Goal: Navigation & Orientation: Find specific page/section

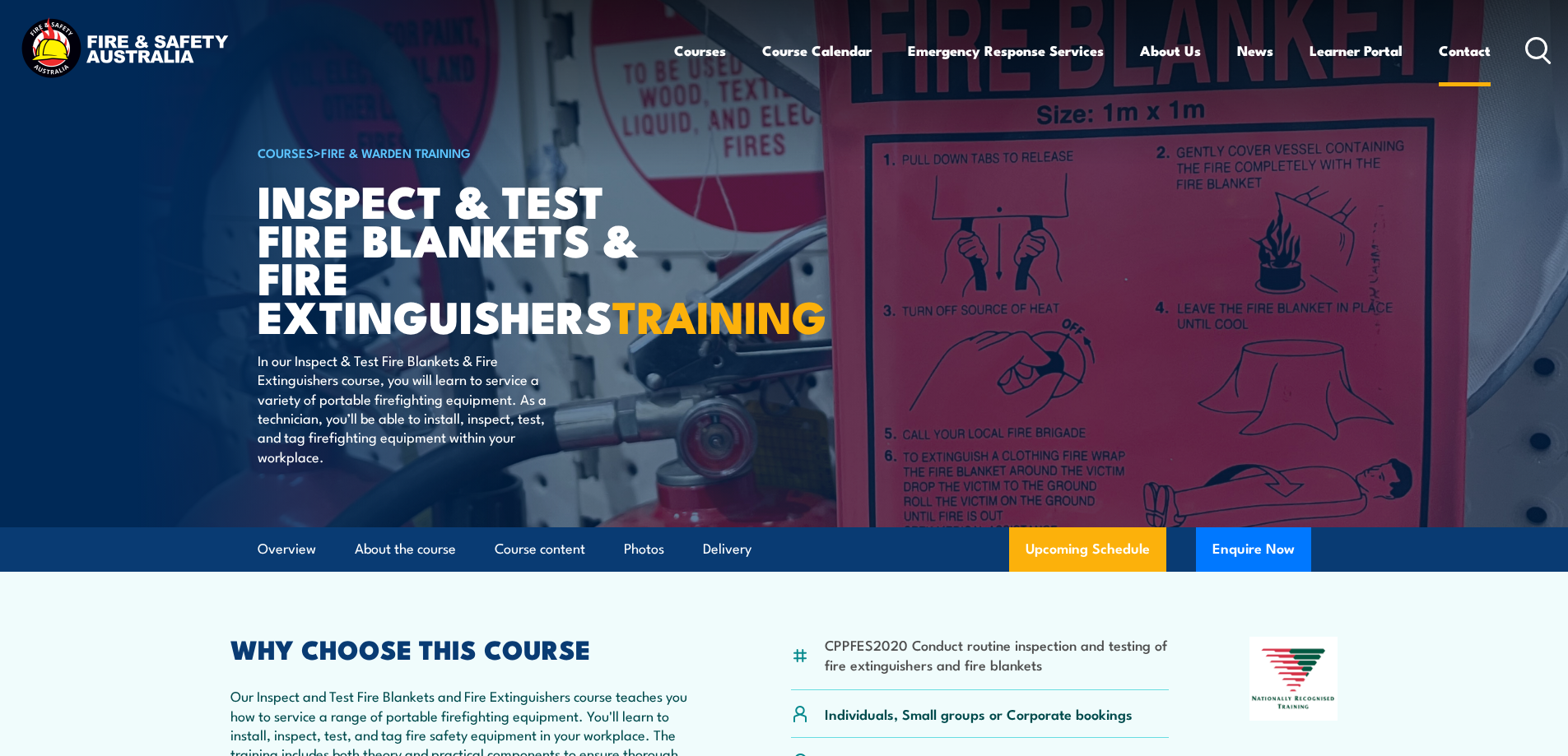
click at [1470, 46] on link "Contact" at bounding box center [1464, 50] width 52 height 44
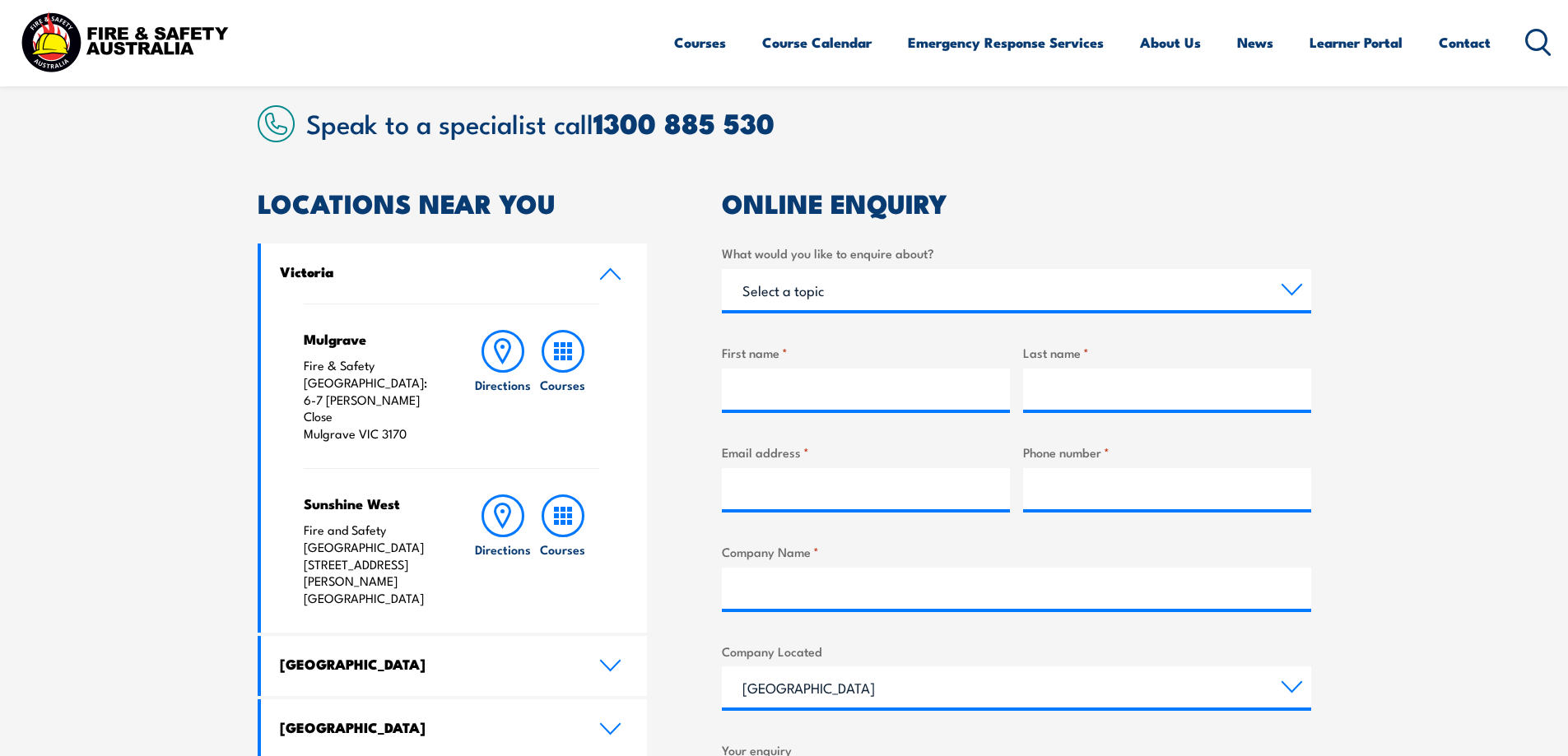
scroll to position [987, 0]
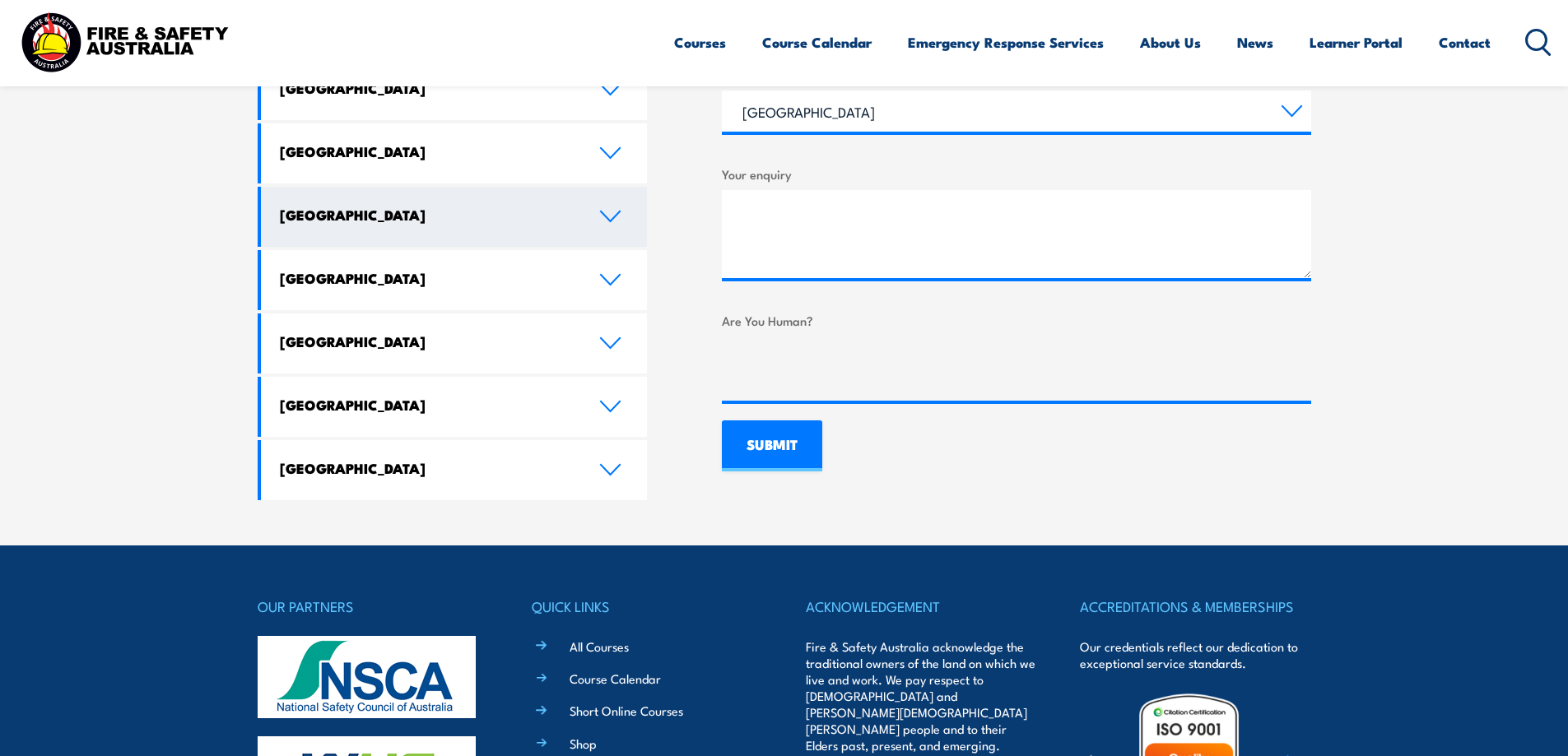
click at [613, 210] on icon at bounding box center [610, 216] width 22 height 13
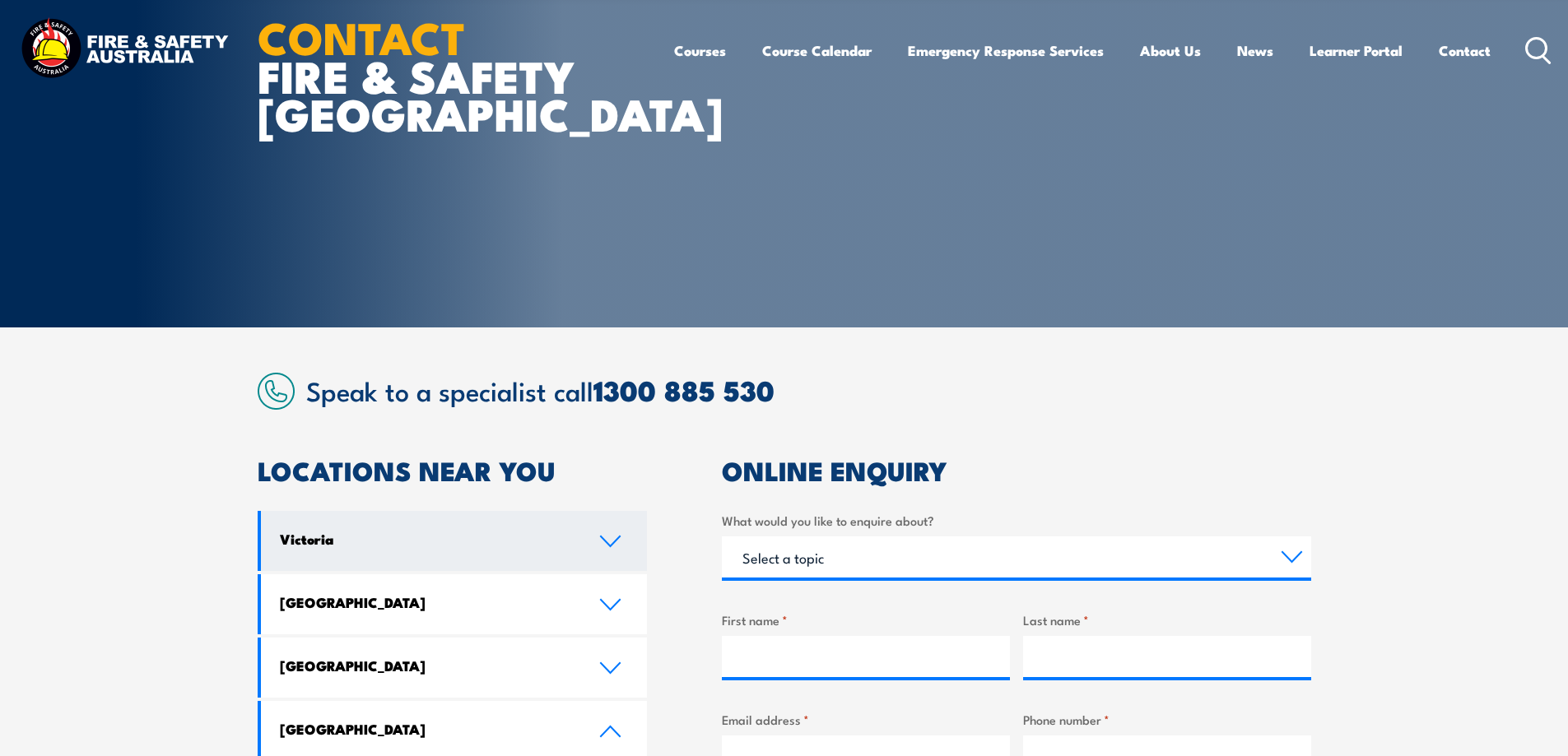
scroll to position [0, 0]
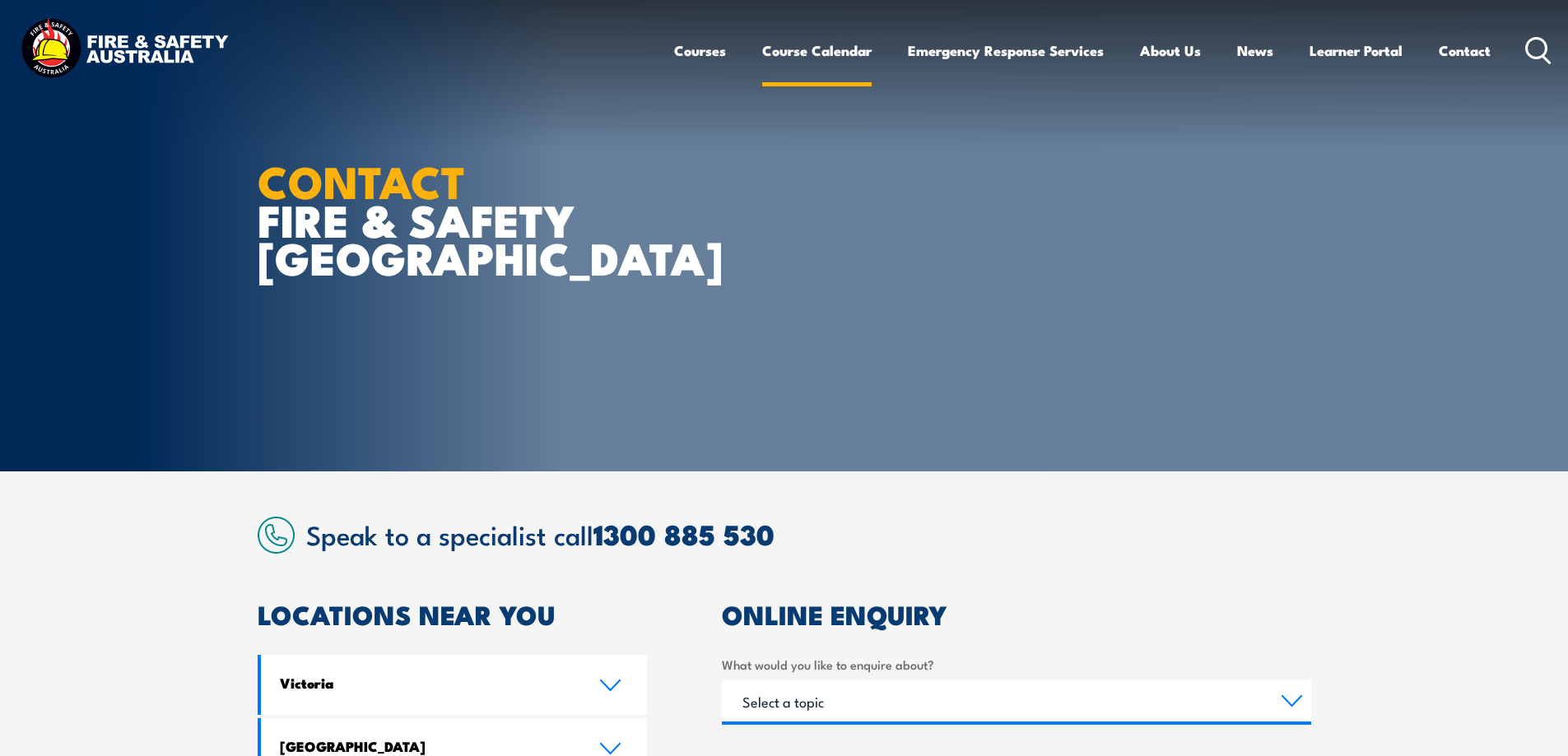
click at [825, 49] on link "Course Calendar" at bounding box center [816, 50] width 109 height 44
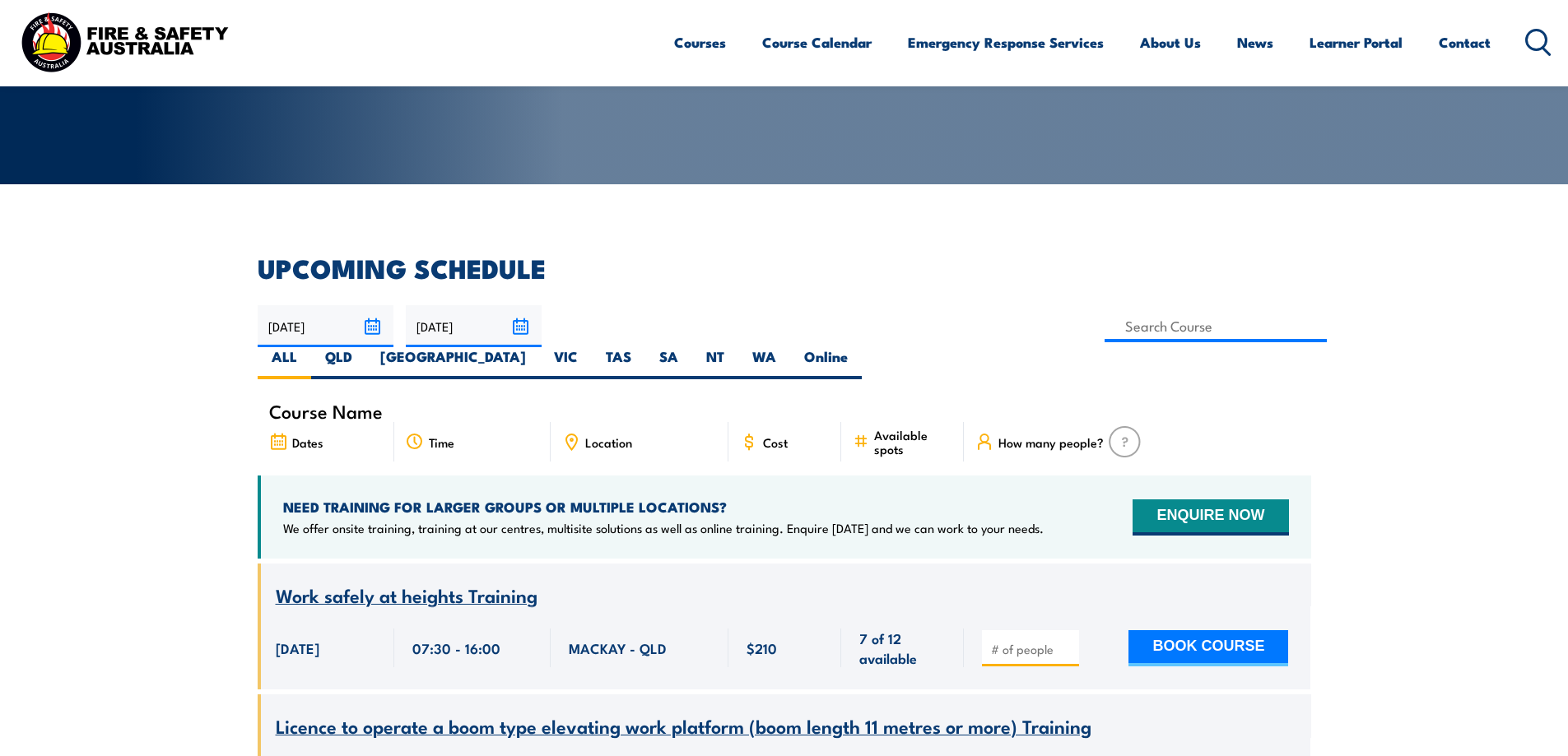
scroll to position [247, 0]
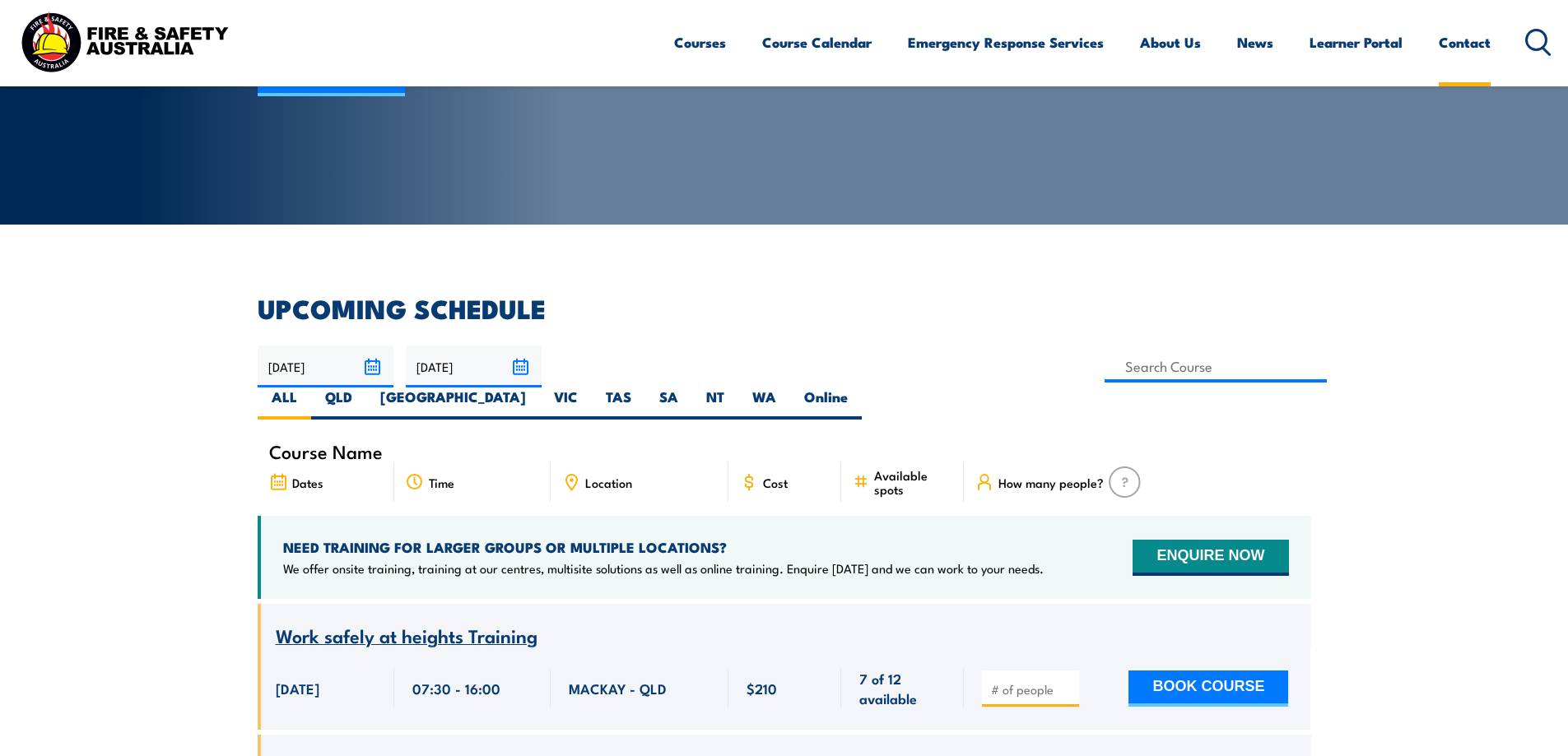
click at [1469, 49] on link "Contact" at bounding box center [1464, 42] width 52 height 44
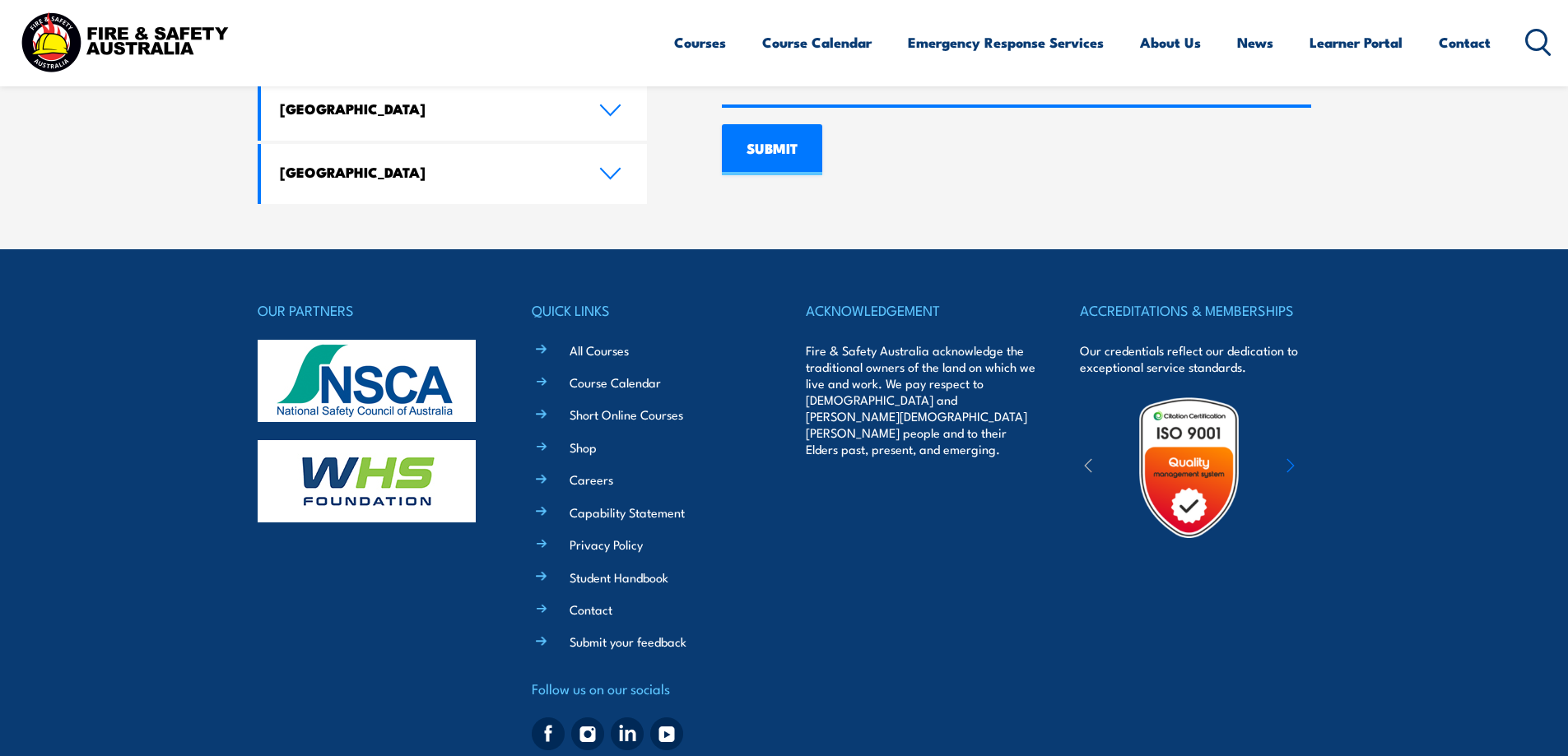
scroll to position [1306, 0]
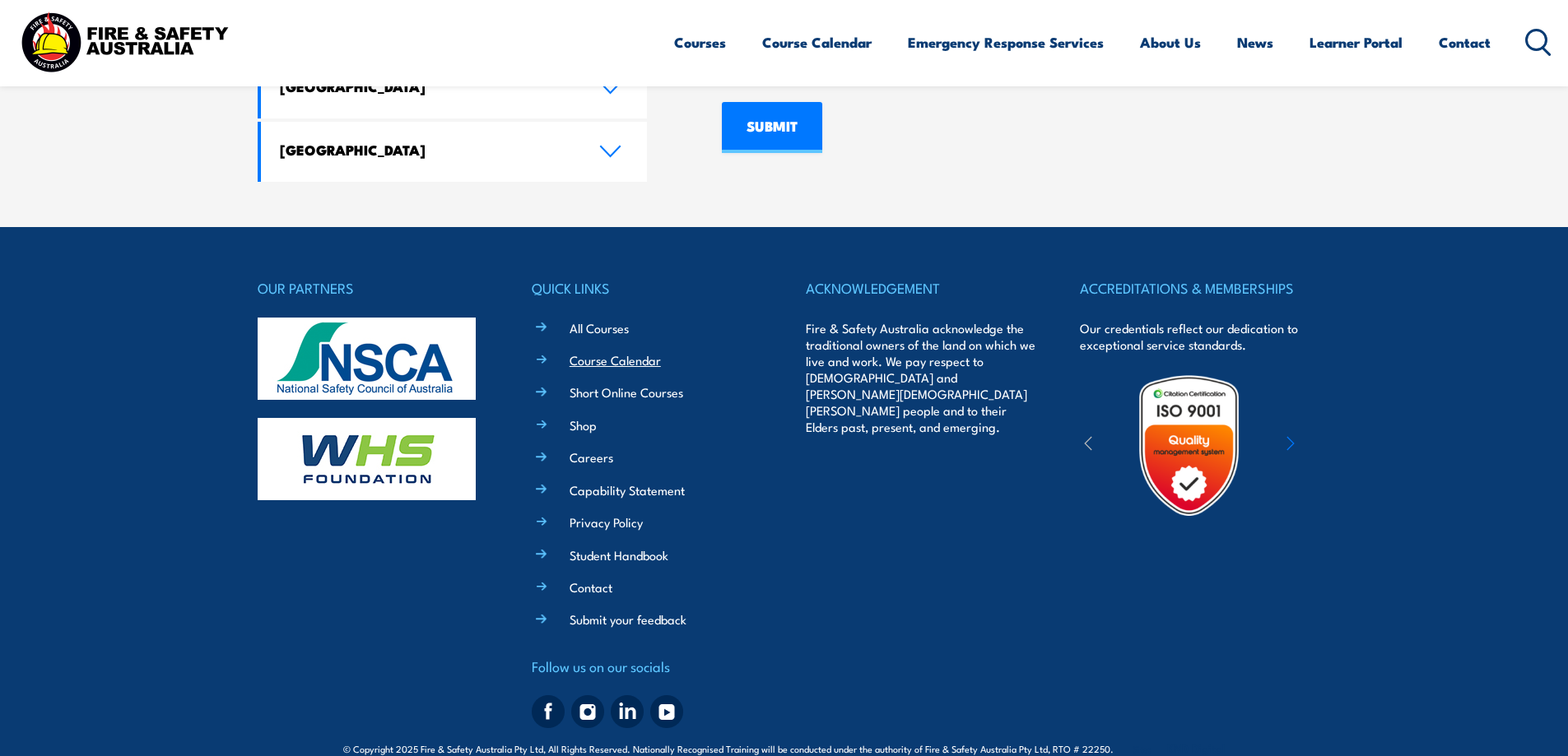
click at [620, 352] on link "Course Calendar" at bounding box center [614, 360] width 91 height 17
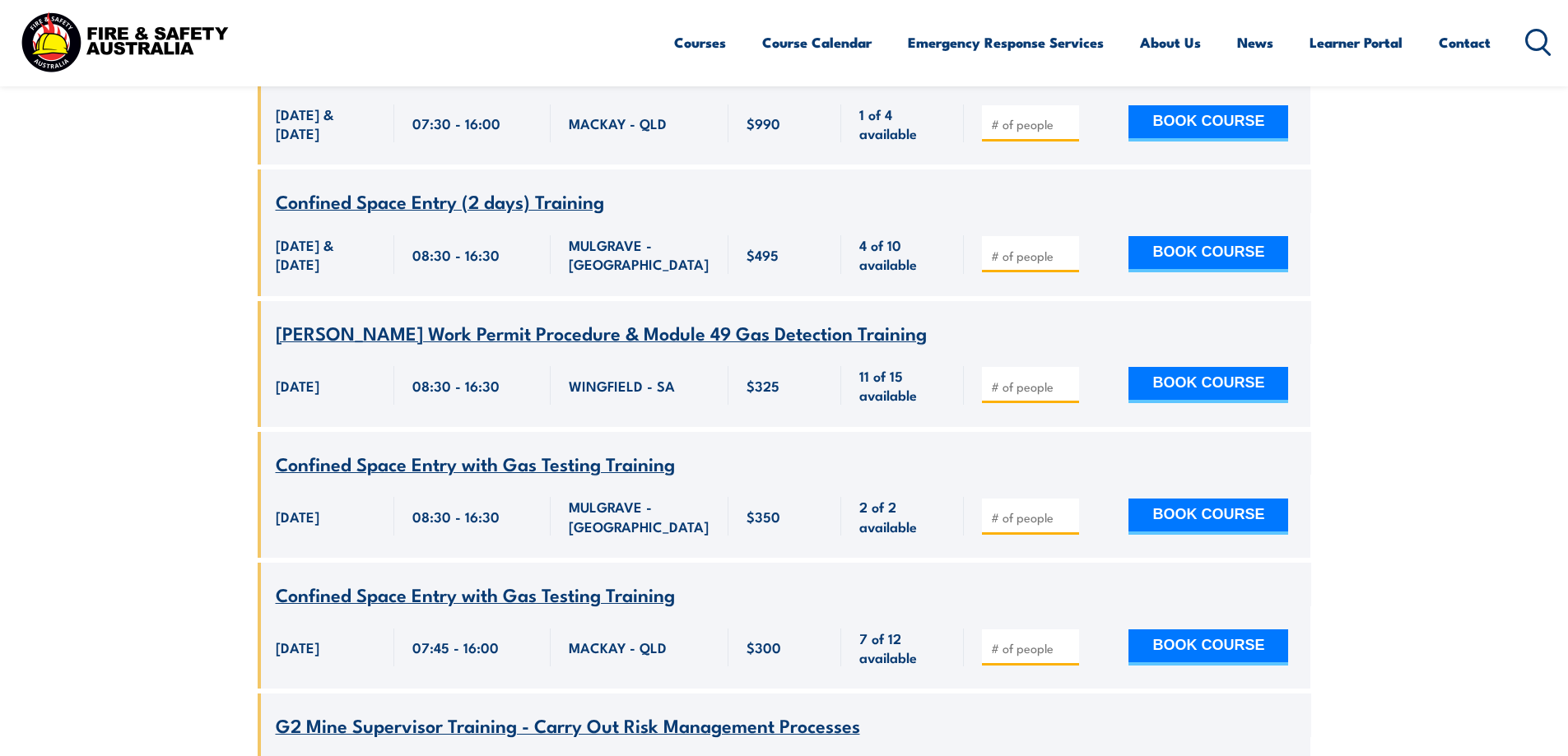
scroll to position [987, 0]
